Goal: Information Seeking & Learning: Learn about a topic

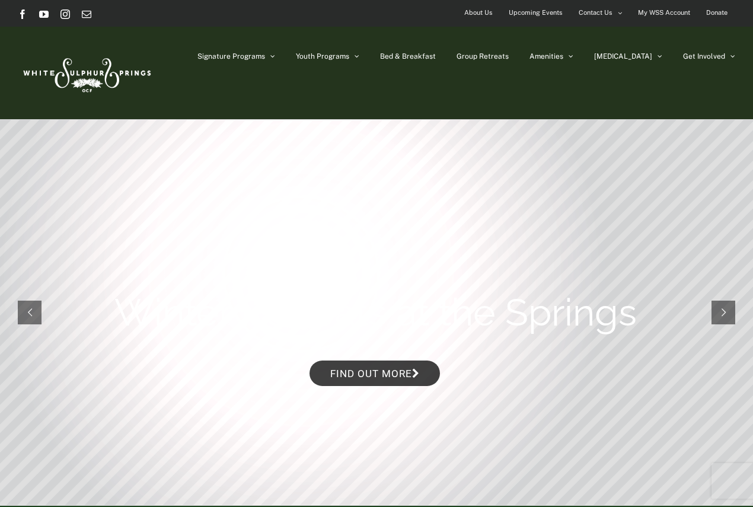
click at [726, 310] on rs-arrow at bounding box center [723, 312] width 24 height 24
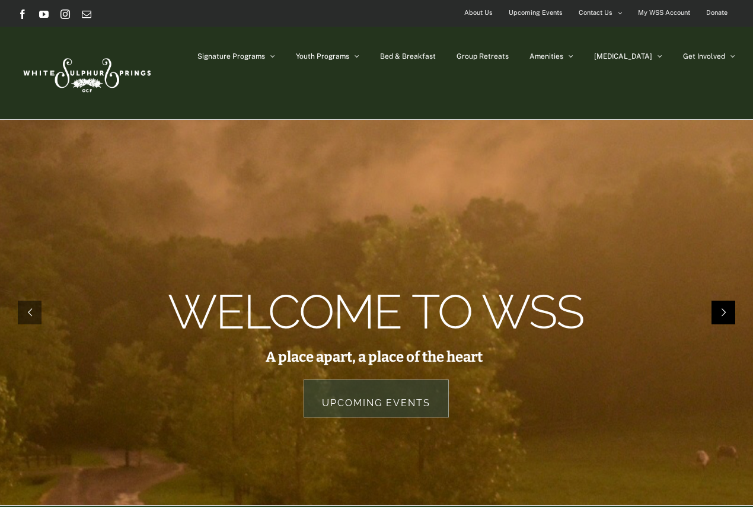
click at [726, 310] on rs-arrow at bounding box center [723, 312] width 24 height 24
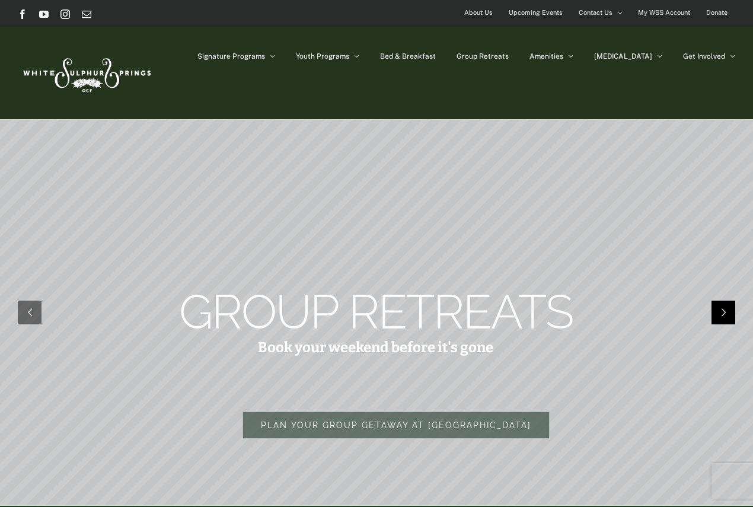
click at [726, 310] on rs-arrow at bounding box center [723, 312] width 24 height 24
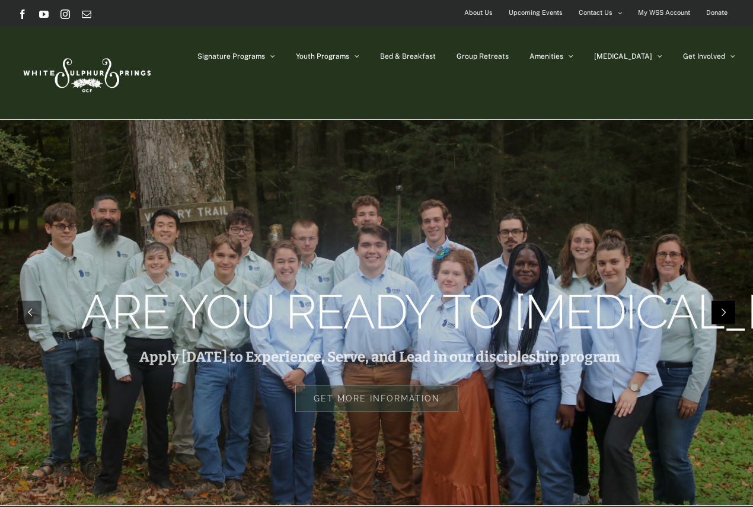
click at [726, 310] on rs-arrow at bounding box center [723, 312] width 24 height 24
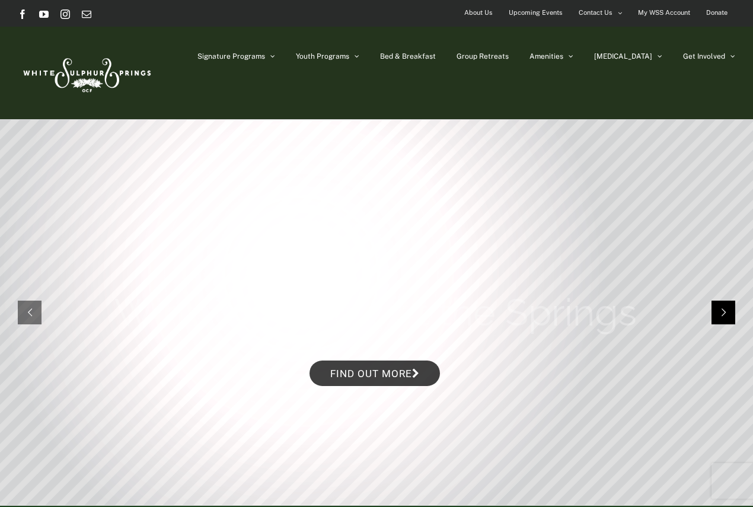
click at [726, 310] on rs-arrow at bounding box center [723, 312] width 24 height 24
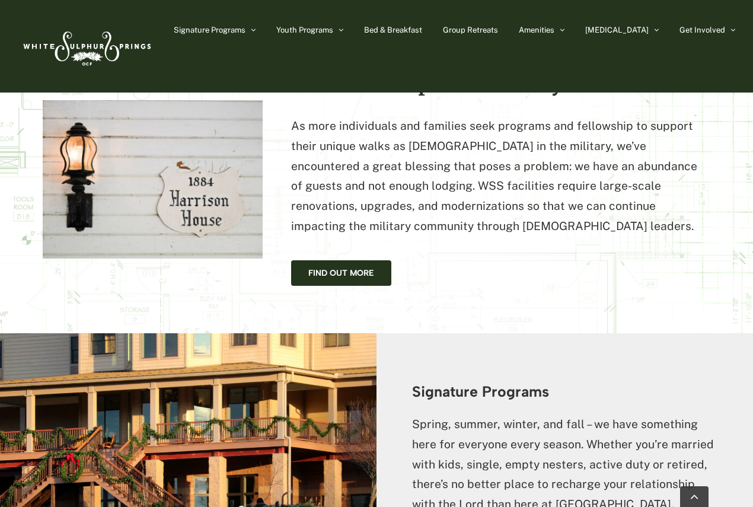
scroll to position [871, 0]
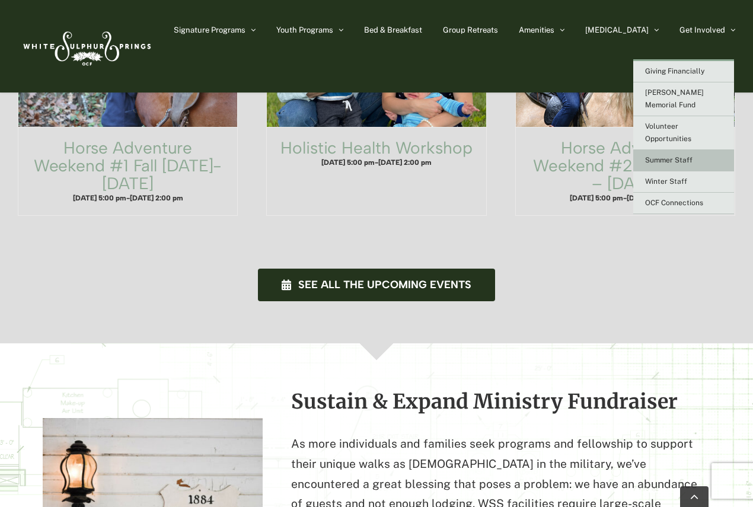
click at [670, 156] on span "Summer Staff" at bounding box center [668, 160] width 47 height 8
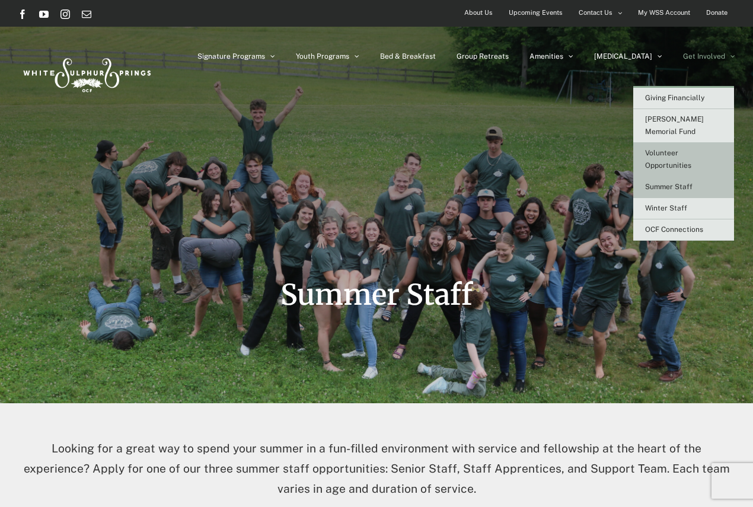
click at [697, 146] on link "Volunteer Opportunities" at bounding box center [683, 160] width 101 height 34
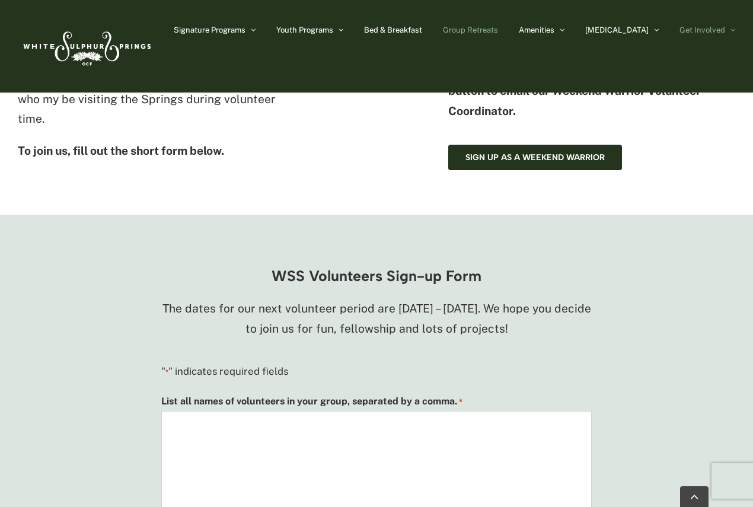
scroll to position [580, 0]
